Goal: Find specific page/section: Find specific page/section

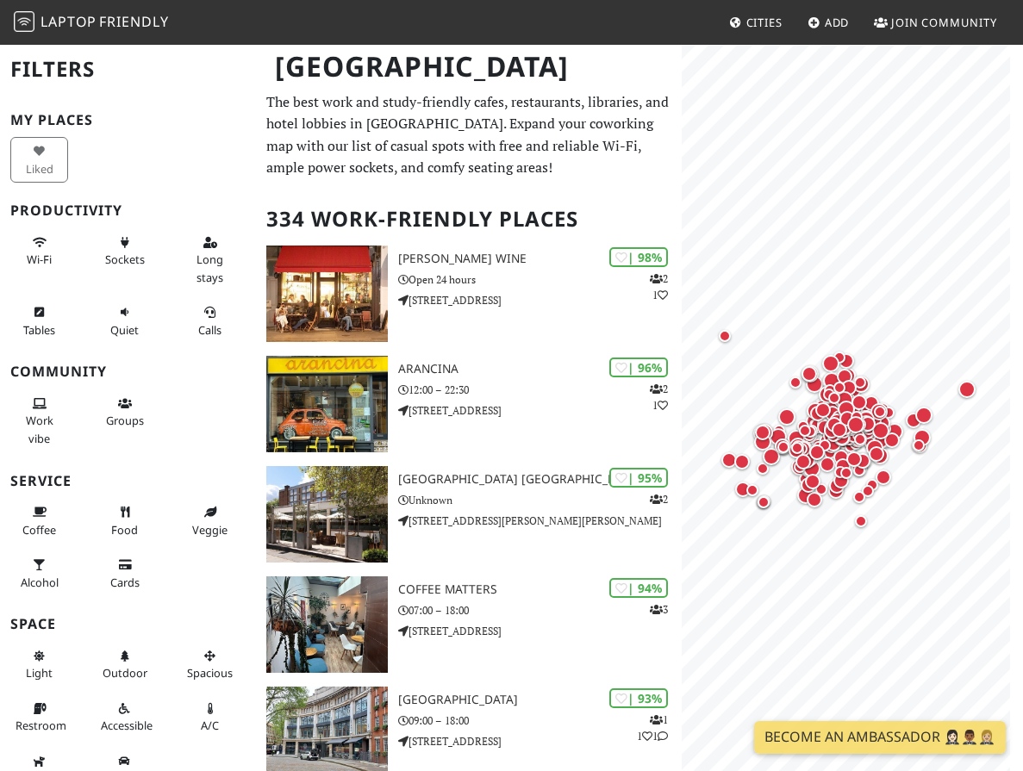
drag, startPoint x: 87, startPoint y: 527, endPoint x: 120, endPoint y: 528, distance: 32.8
click at [111, 527] on span "Food" at bounding box center [124, 530] width 27 height 16
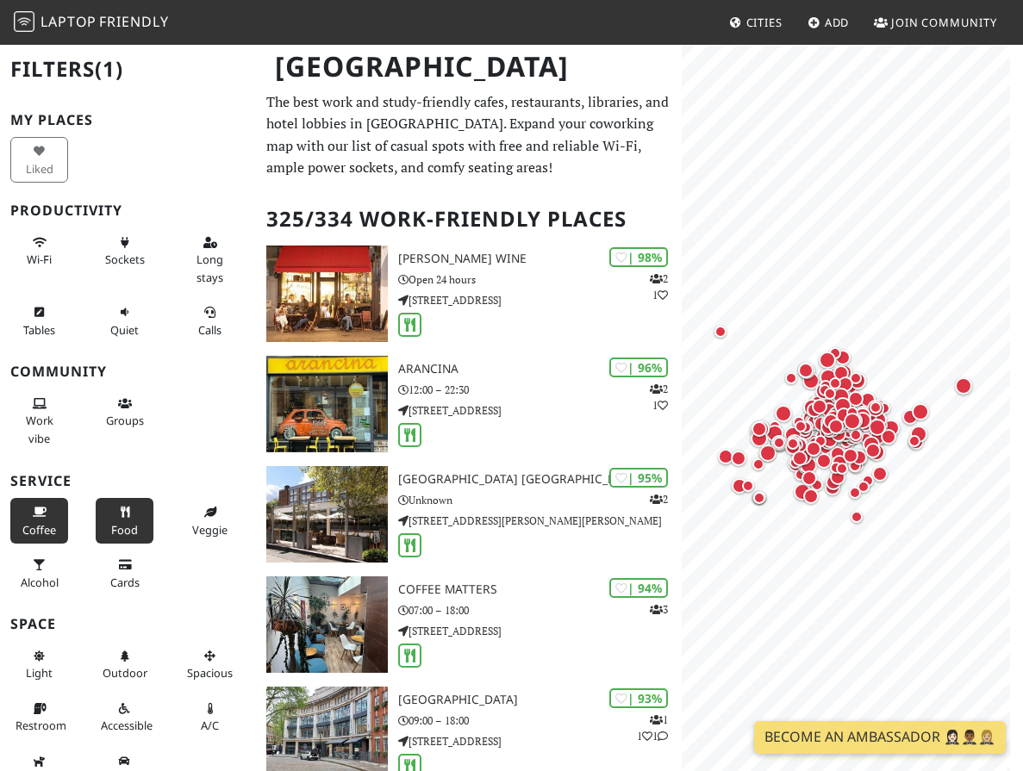
click at [31, 525] on span "Coffee" at bounding box center [39, 530] width 34 height 16
click at [29, 526] on span "Coffee" at bounding box center [39, 530] width 34 height 16
click at [96, 520] on button "Food" at bounding box center [125, 521] width 58 height 46
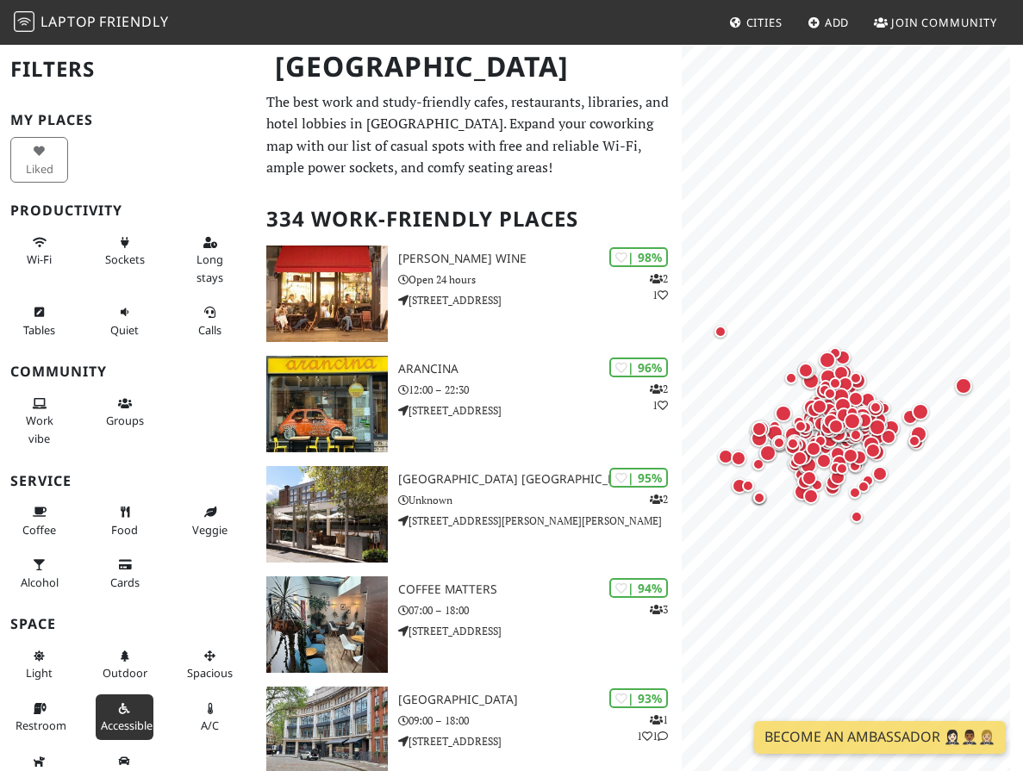
click at [101, 718] on span "Accessible" at bounding box center [127, 726] width 52 height 16
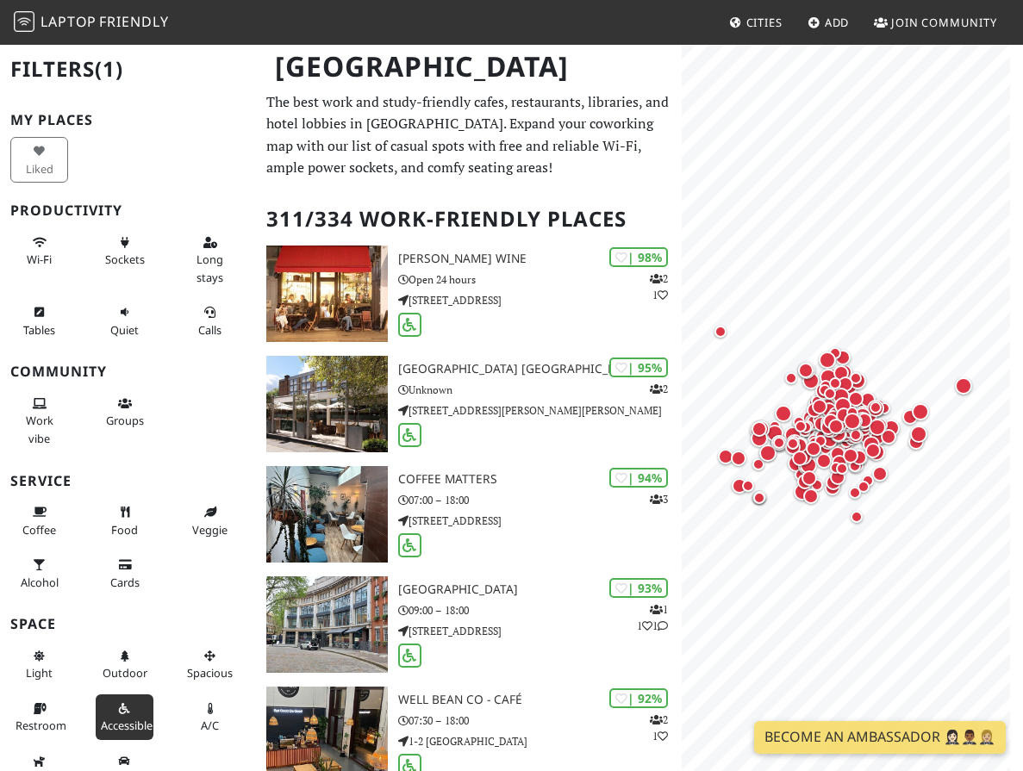
click at [101, 734] on span "Accessible" at bounding box center [127, 726] width 52 height 16
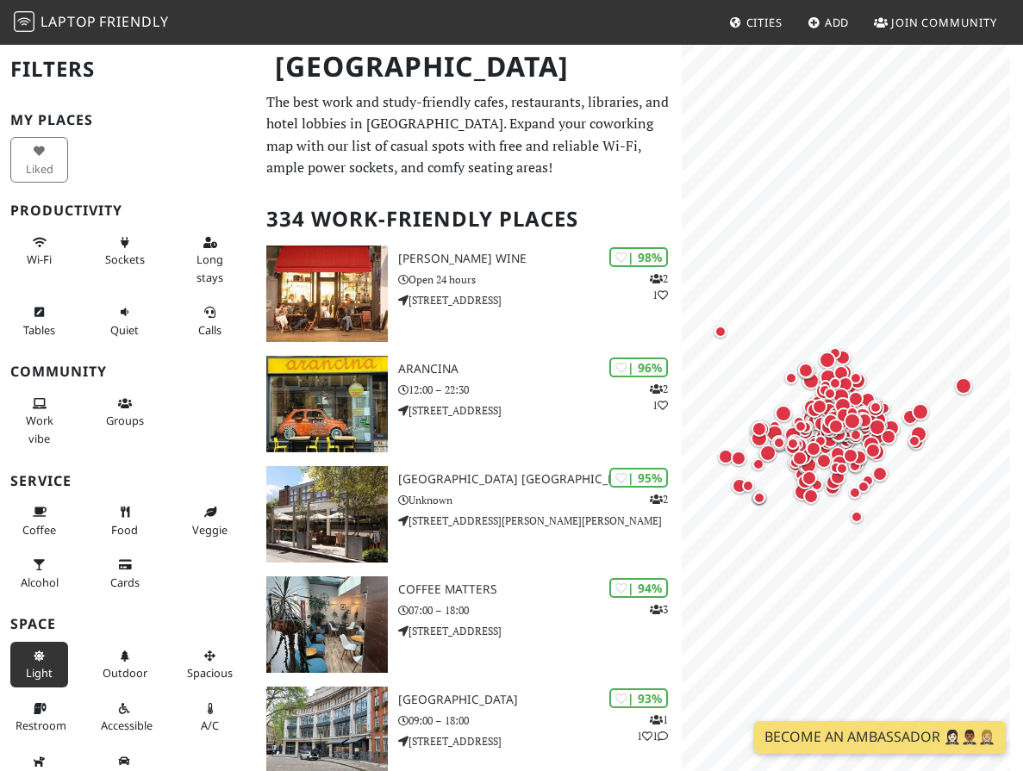
click at [26, 665] on button "Light" at bounding box center [39, 665] width 58 height 46
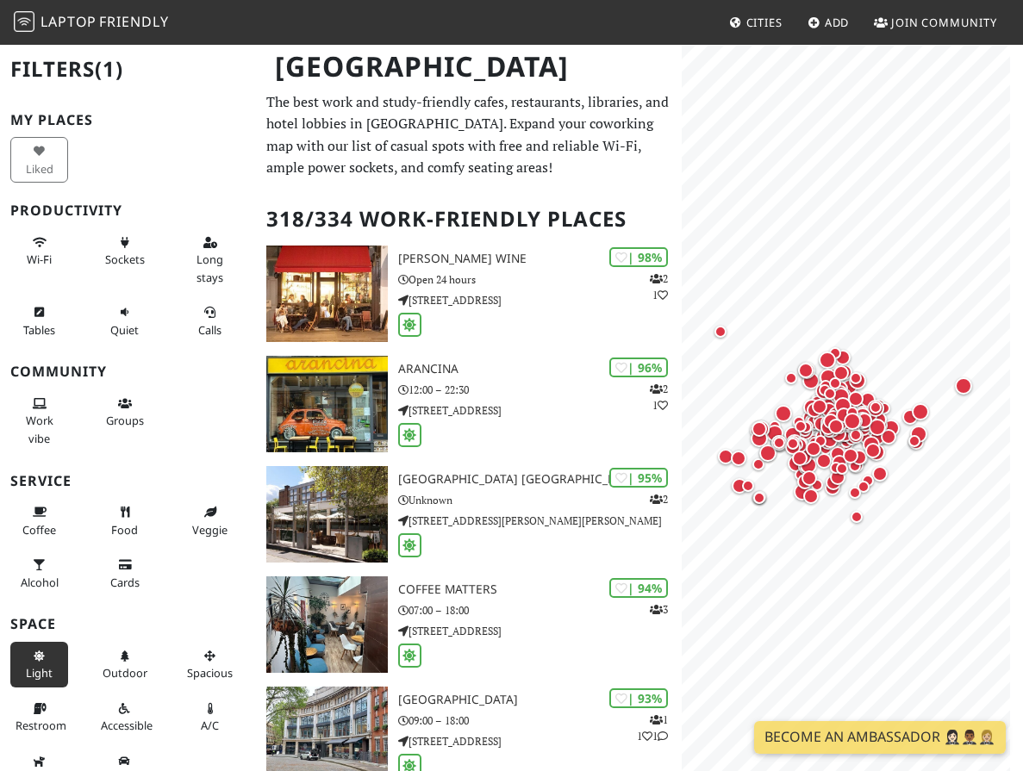
drag, startPoint x: 29, startPoint y: 667, endPoint x: 59, endPoint y: 634, distance: 45.2
click at [29, 668] on span "Light" at bounding box center [39, 673] width 27 height 16
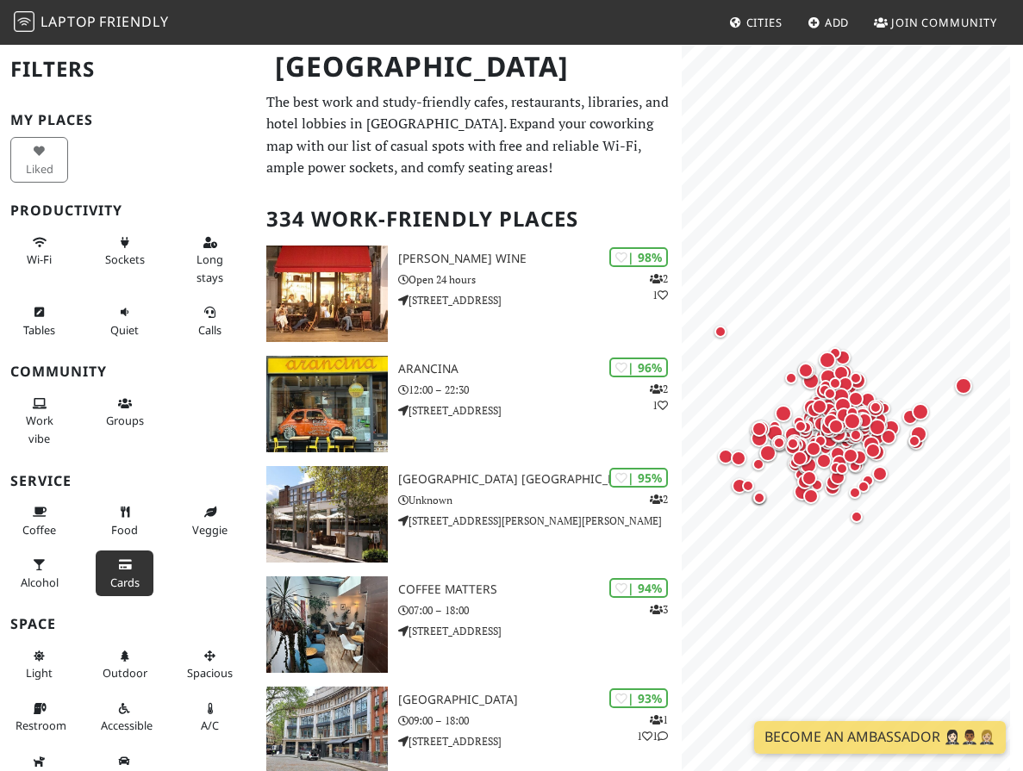
click at [118, 570] on icon at bounding box center [125, 565] width 14 height 11
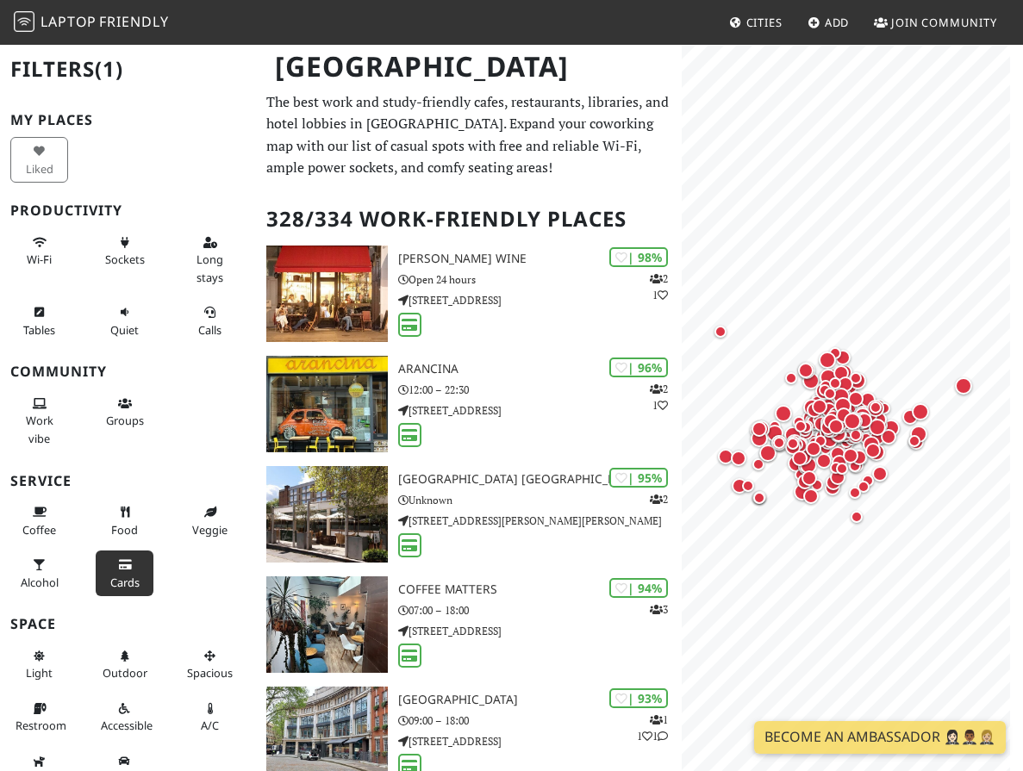
click at [96, 572] on button "Cards" at bounding box center [125, 574] width 58 height 46
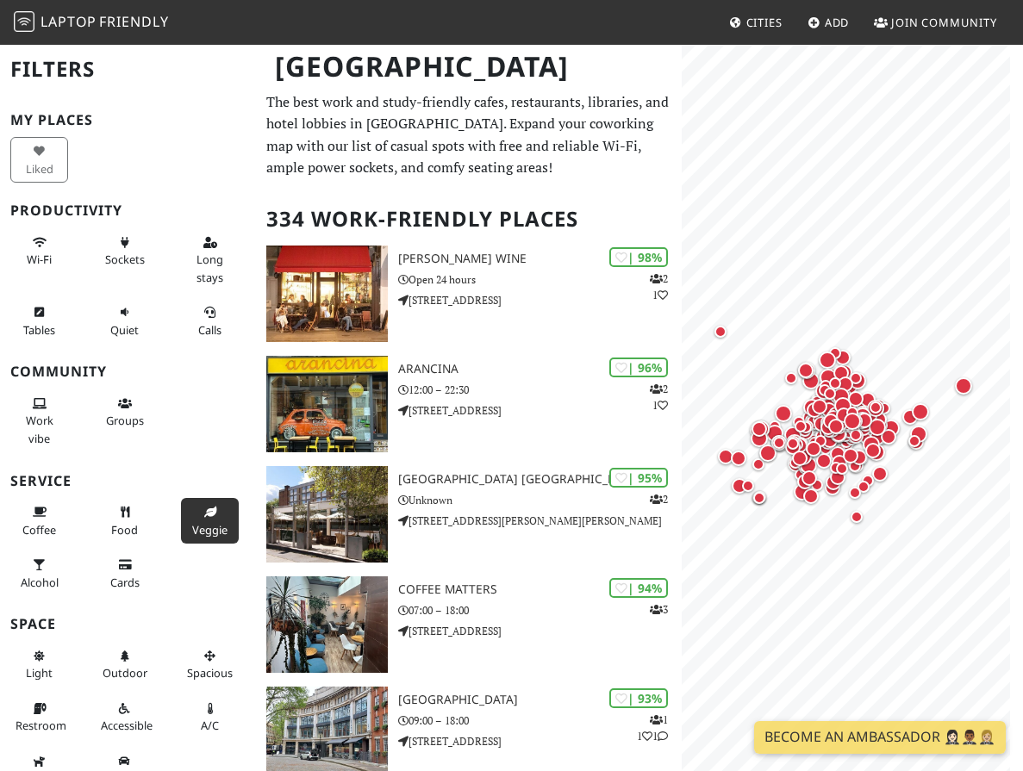
click at [203, 516] on icon at bounding box center [210, 513] width 14 height 11
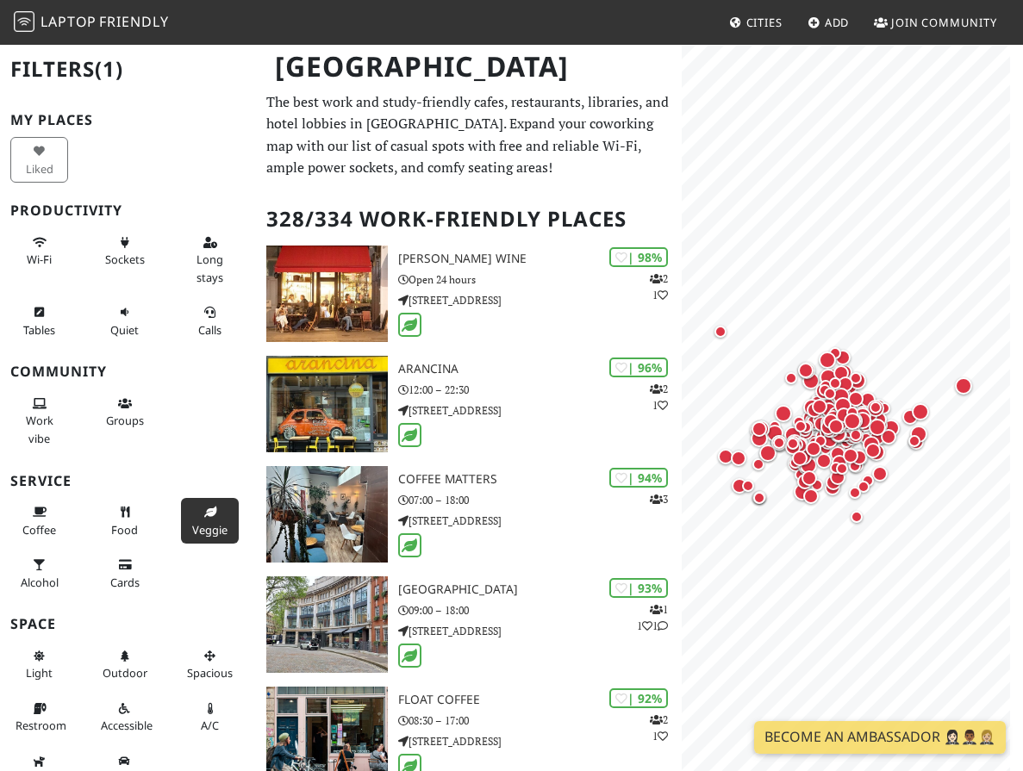
click at [181, 518] on button "Veggie" at bounding box center [210, 521] width 58 height 46
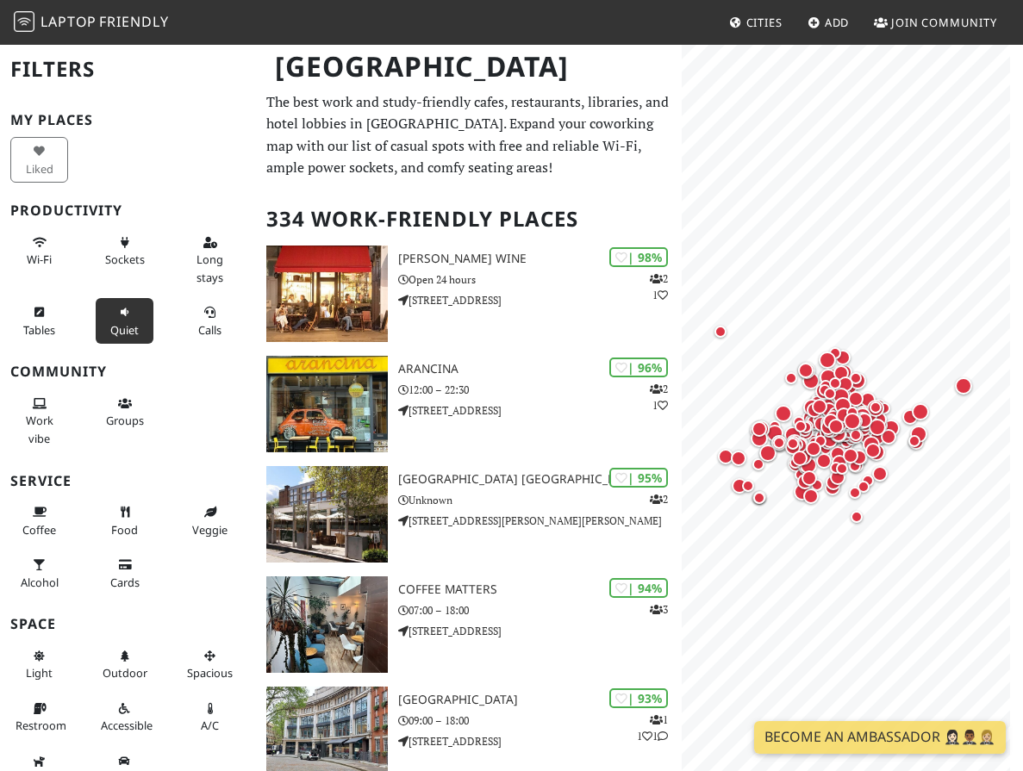
click at [118, 315] on icon at bounding box center [125, 313] width 14 height 11
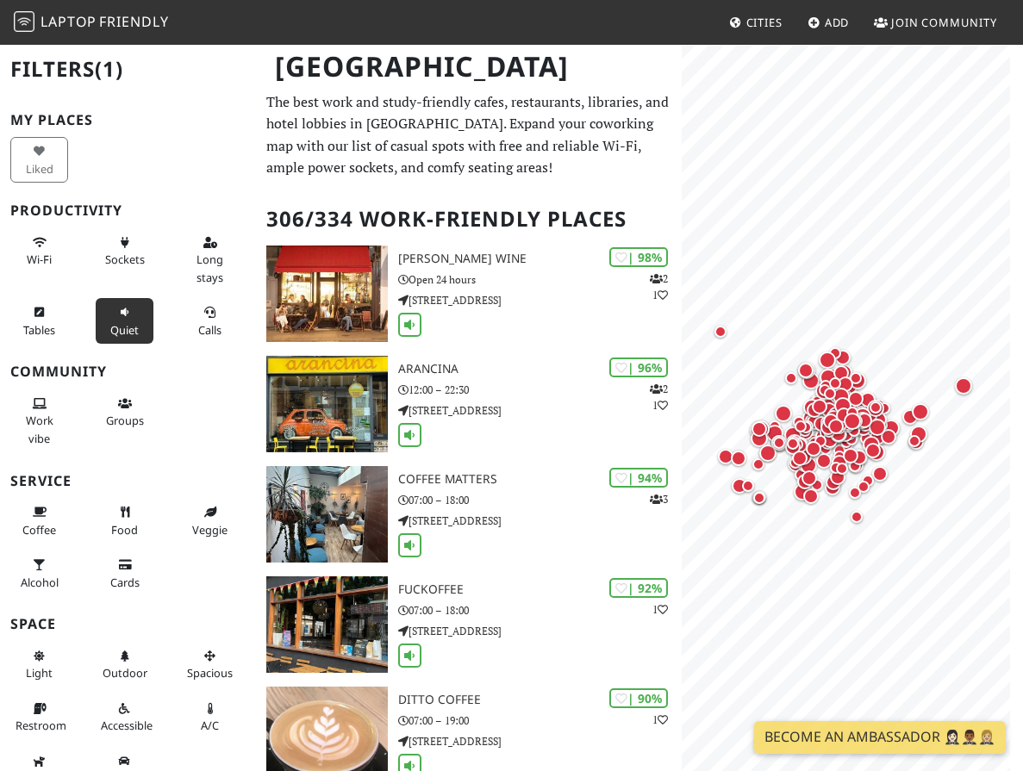
click at [118, 315] on icon at bounding box center [125, 313] width 14 height 11
